Goal: Navigation & Orientation: Find specific page/section

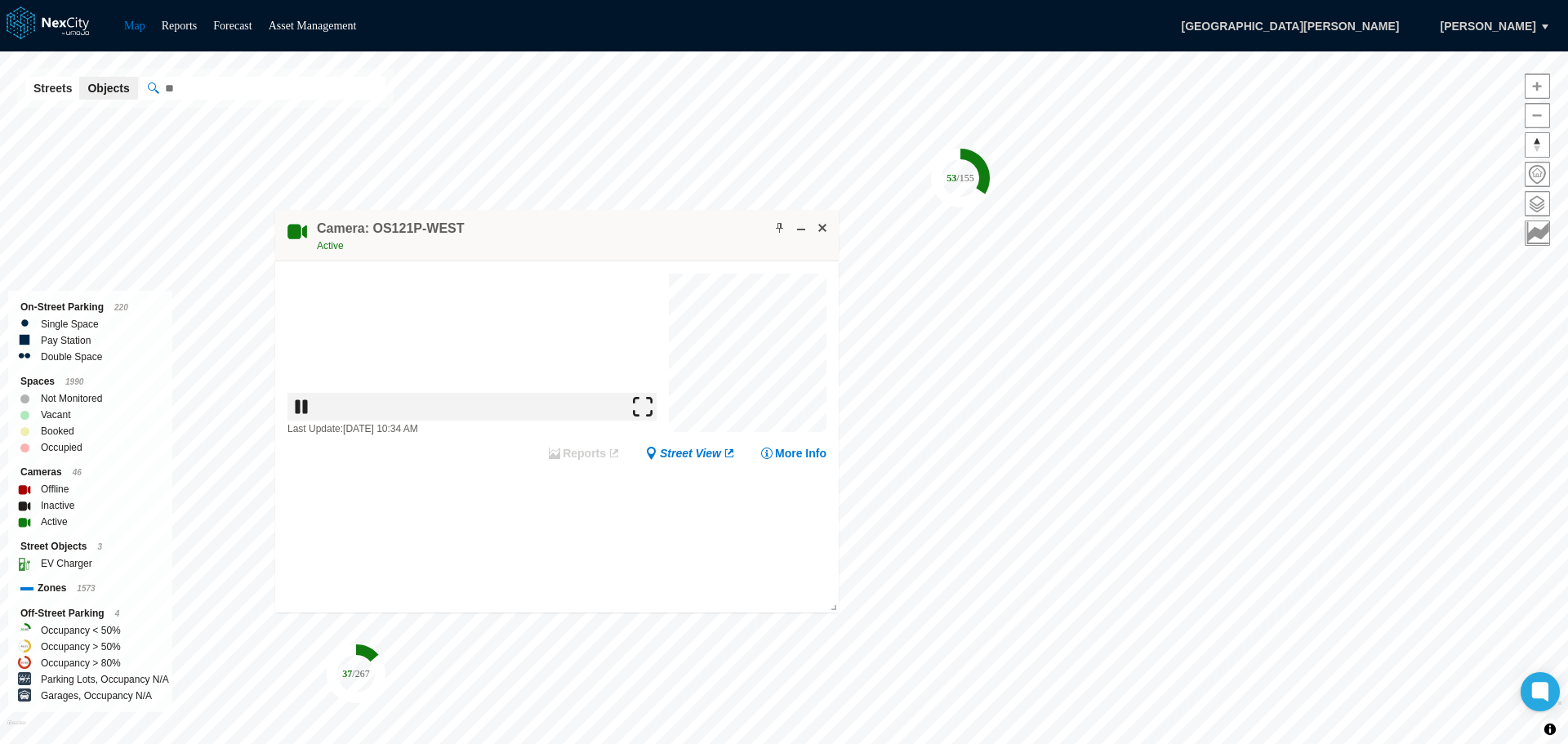
click at [653, 417] on img at bounding box center [643, 407] width 20 height 20
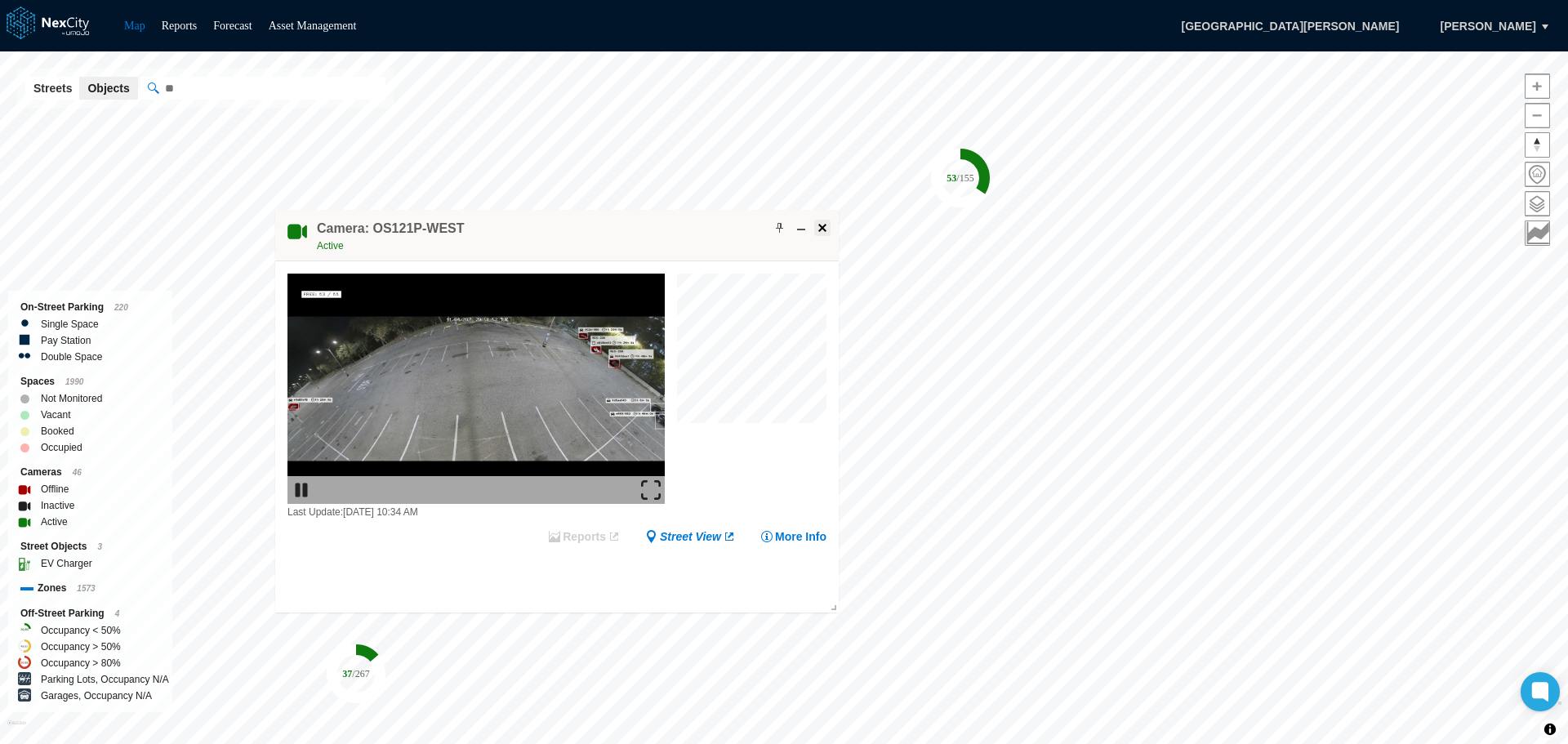
click at [823, 232] on span at bounding box center [823, 228] width 13 height 13
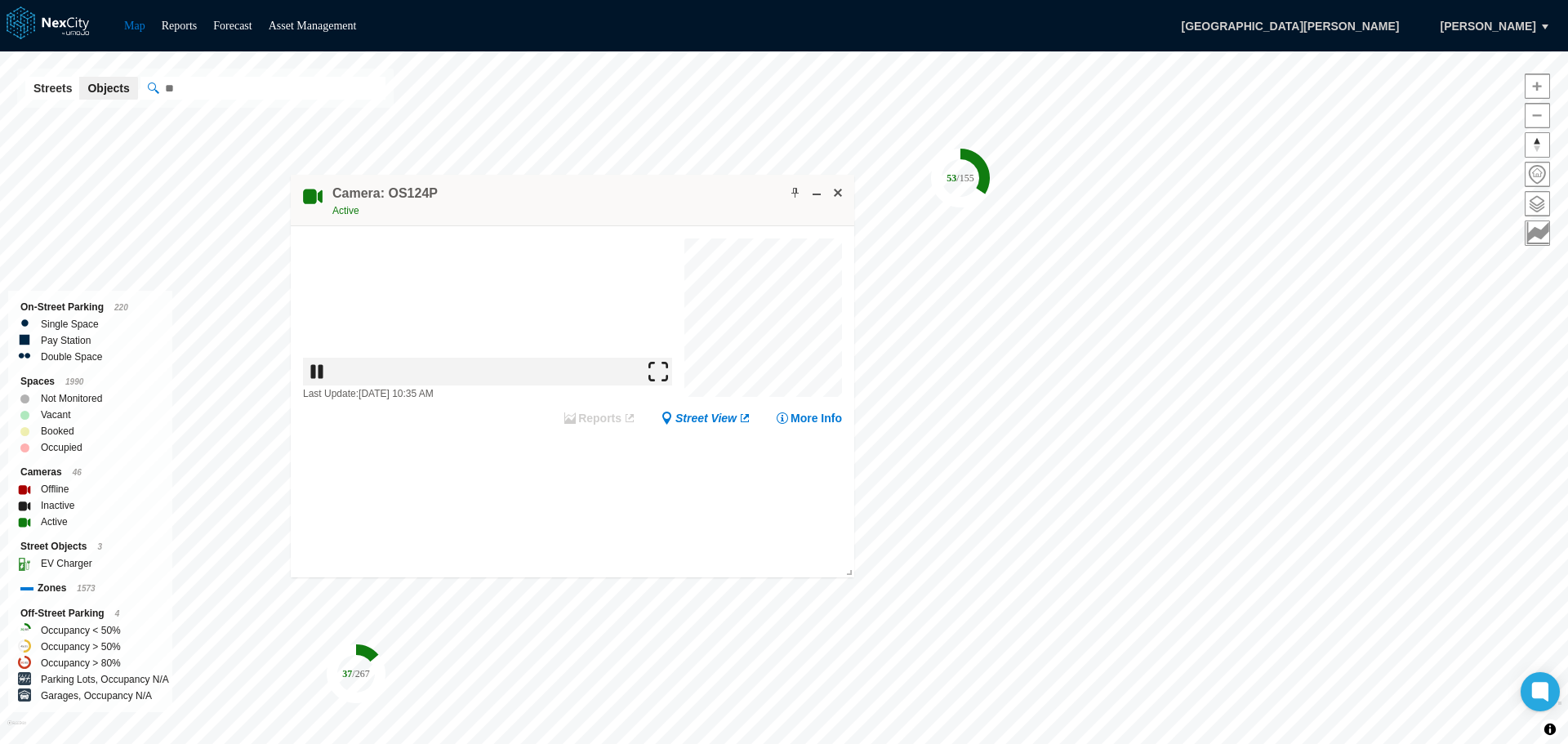
click at [661, 381] on img at bounding box center [659, 372] width 20 height 20
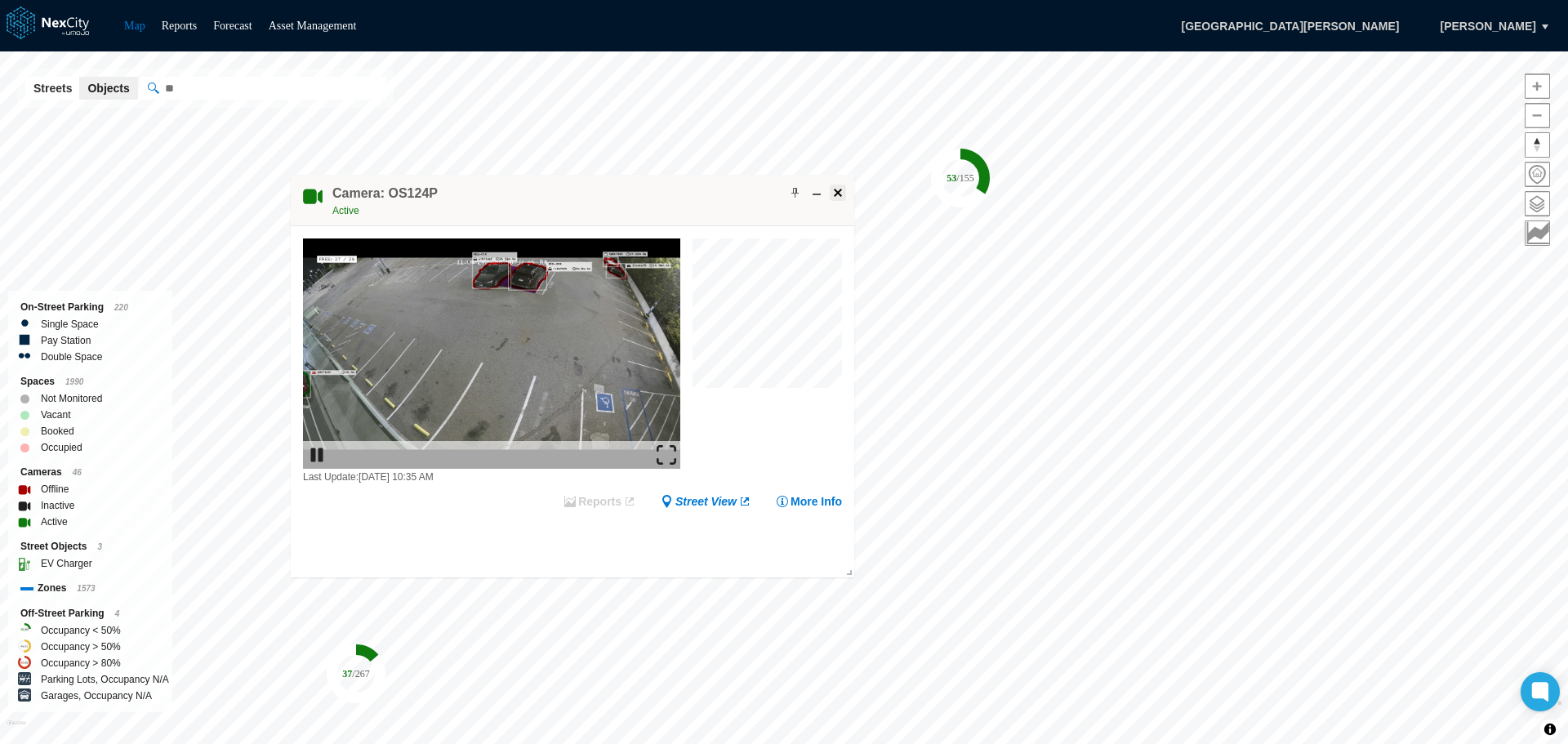
click at [840, 196] on span at bounding box center [838, 193] width 13 height 13
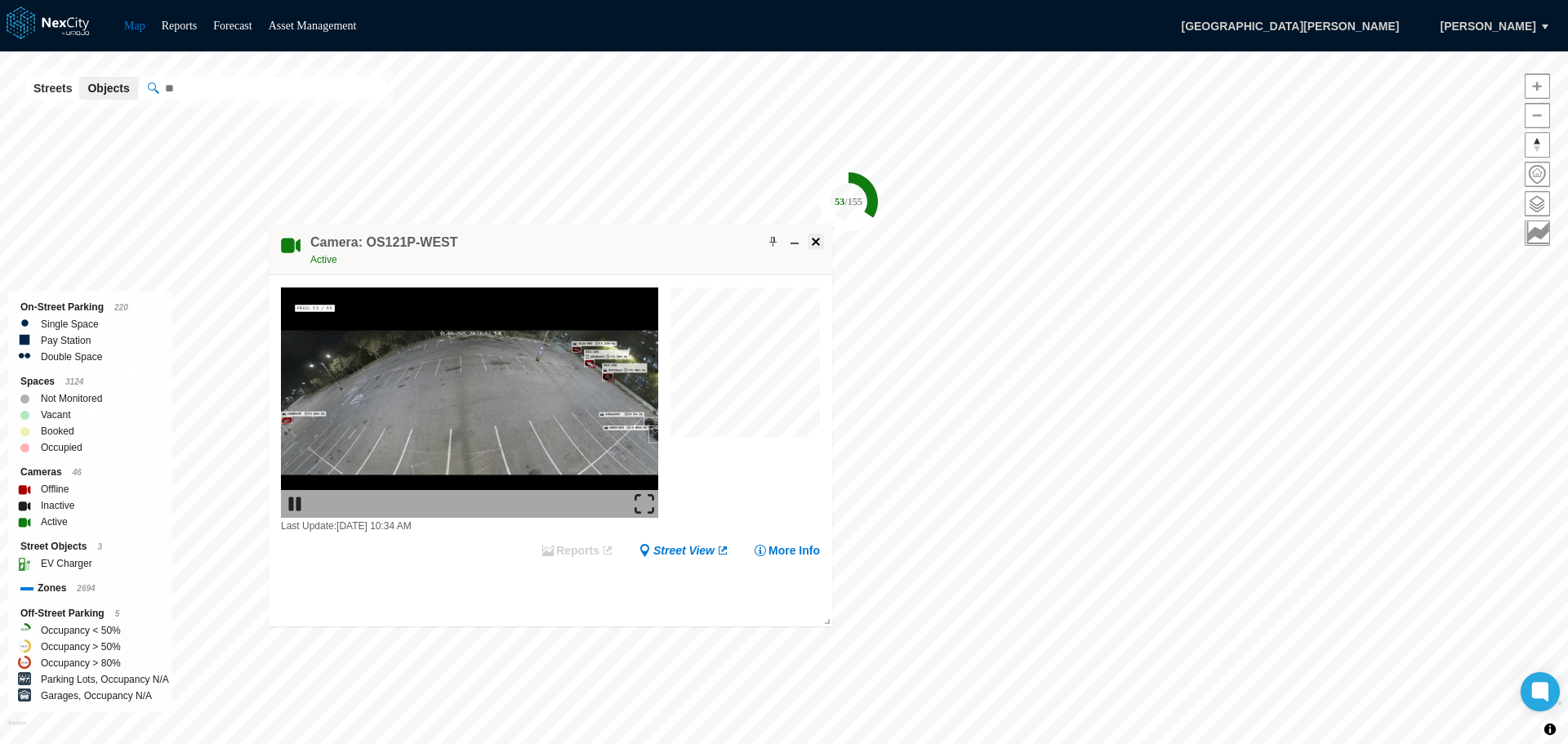
click at [814, 243] on span at bounding box center [816, 242] width 13 height 13
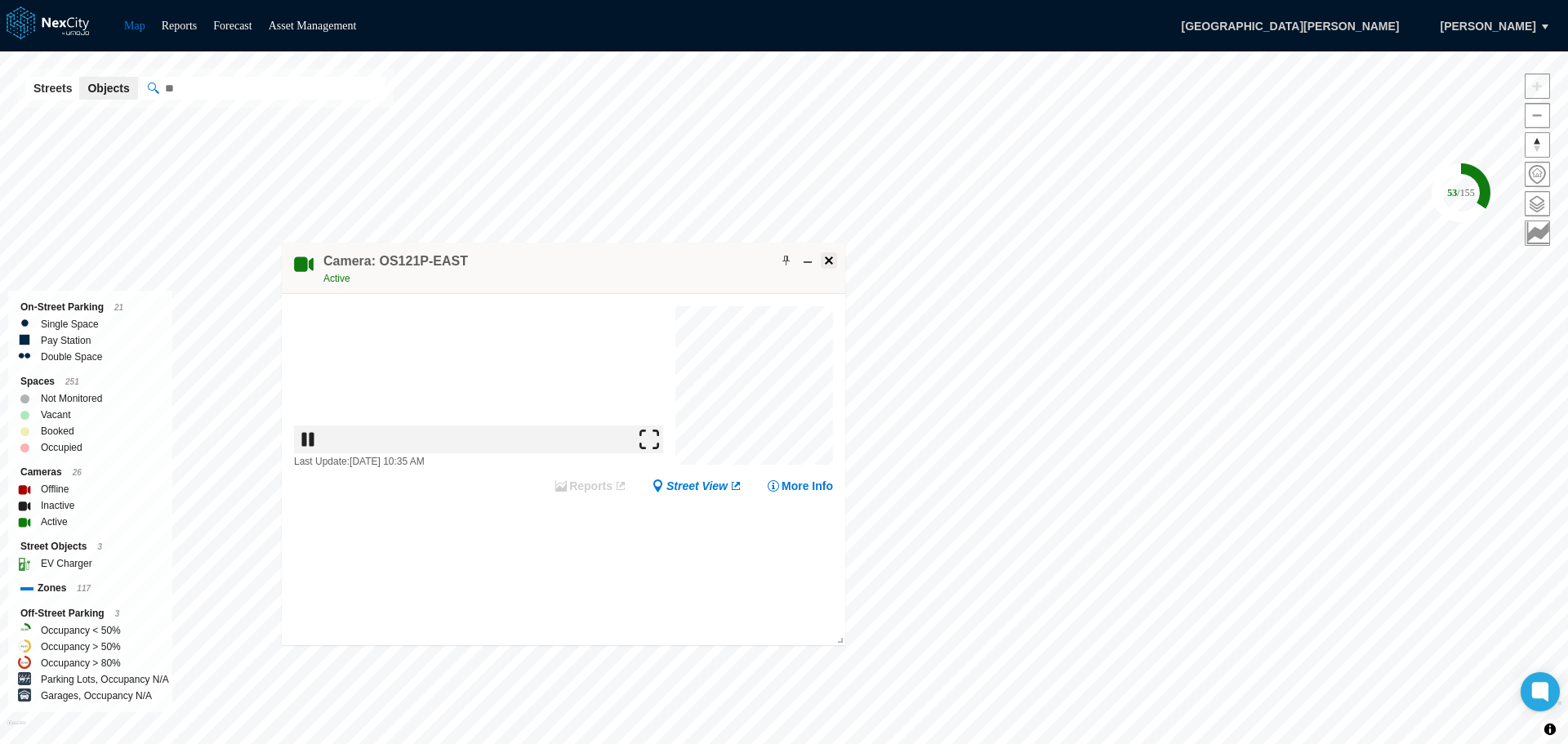
click at [830, 261] on span at bounding box center [829, 261] width 13 height 13
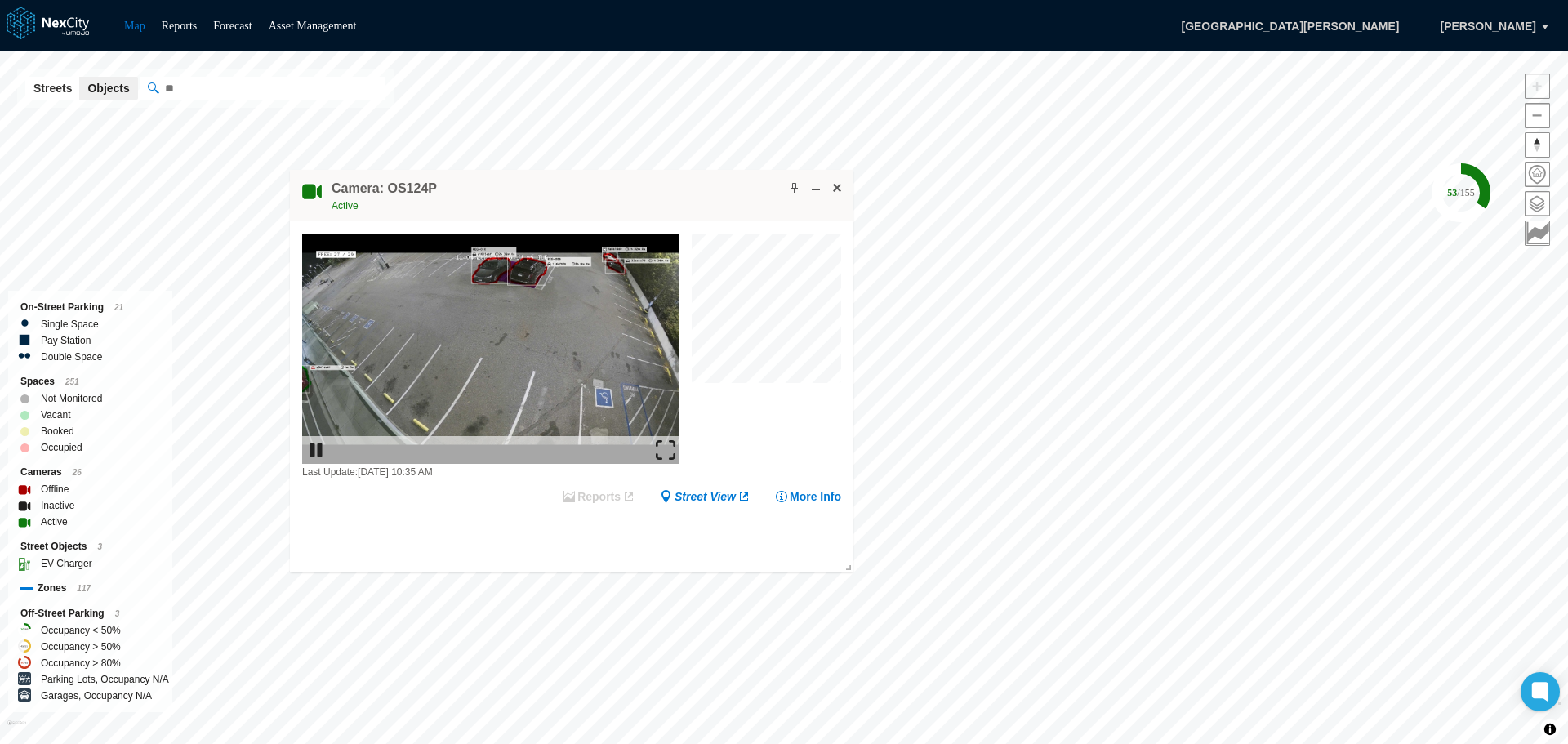
click at [661, 450] on img at bounding box center [666, 450] width 20 height 20
click at [837, 187] on span at bounding box center [838, 188] width 13 height 13
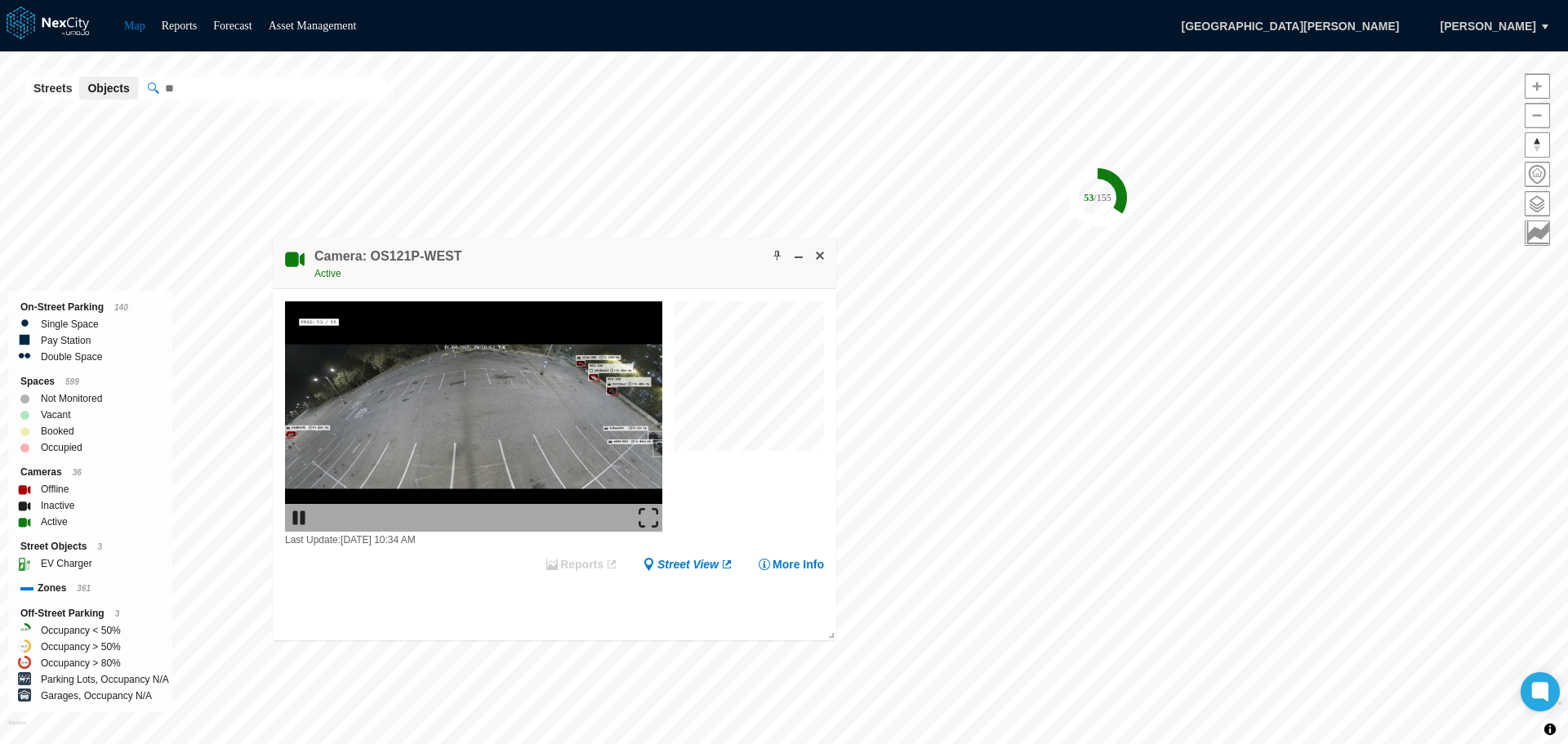
click at [646, 509] on img at bounding box center [649, 518] width 20 height 20
click at [646, 515] on img at bounding box center [649, 518] width 20 height 20
click at [815, 256] on span at bounding box center [820, 256] width 13 height 13
